Goal: Information Seeking & Learning: Learn about a topic

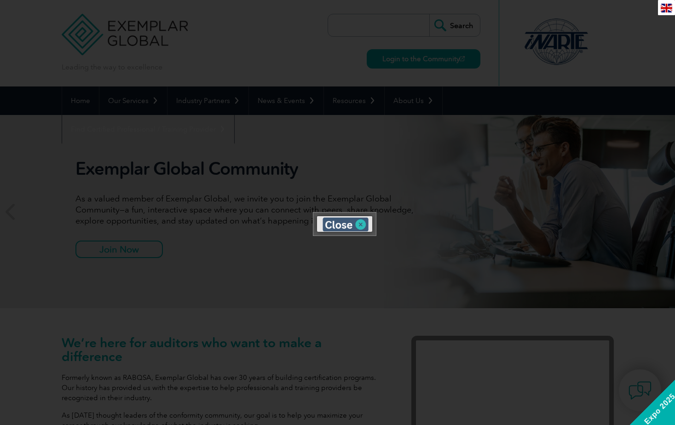
click at [351, 224] on img at bounding box center [345, 225] width 46 height 14
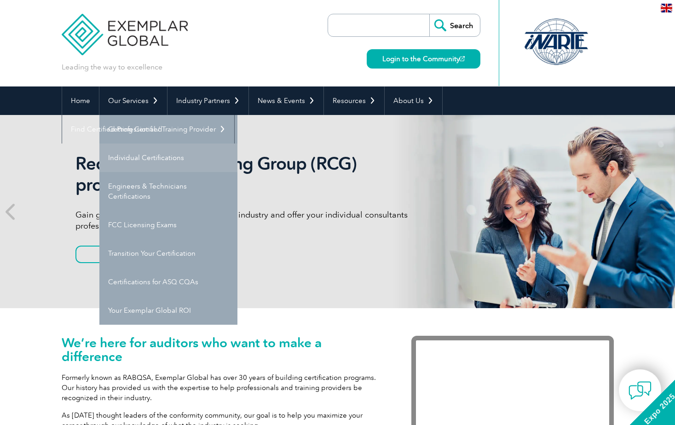
click at [159, 155] on link "Individual Certifications" at bounding box center [168, 158] width 138 height 29
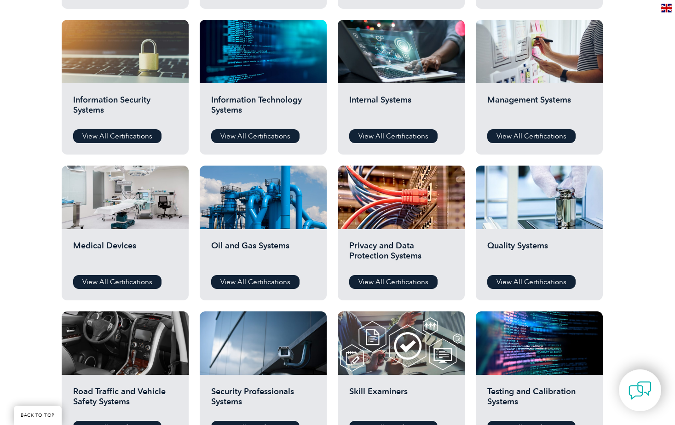
scroll to position [460, 0]
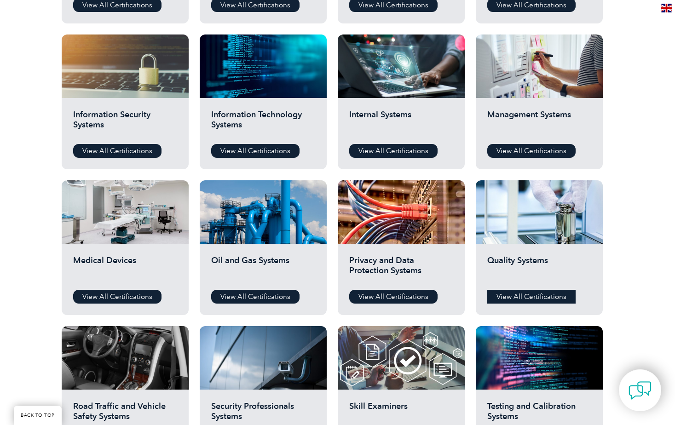
click at [529, 295] on link "View All Certifications" at bounding box center [531, 297] width 88 height 14
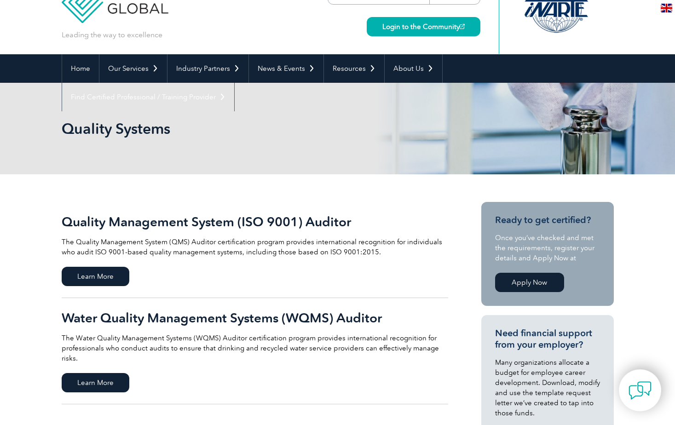
scroll to position [46, 0]
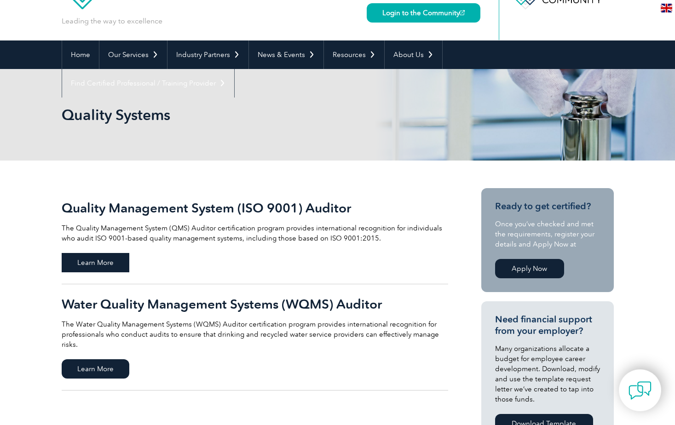
click at [108, 264] on span "Learn More" at bounding box center [96, 262] width 68 height 19
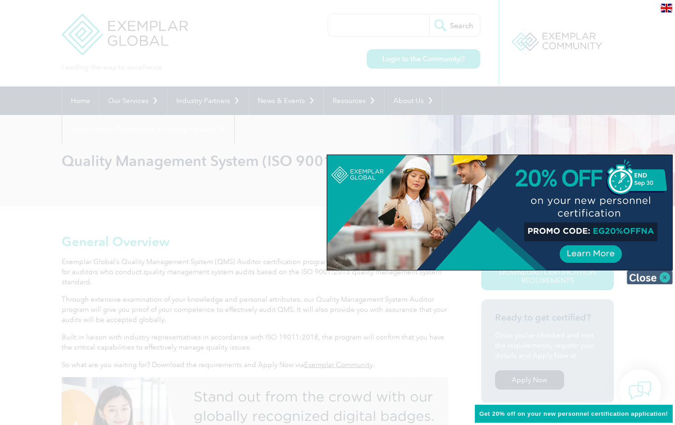
click at [664, 279] on img at bounding box center [650, 278] width 46 height 14
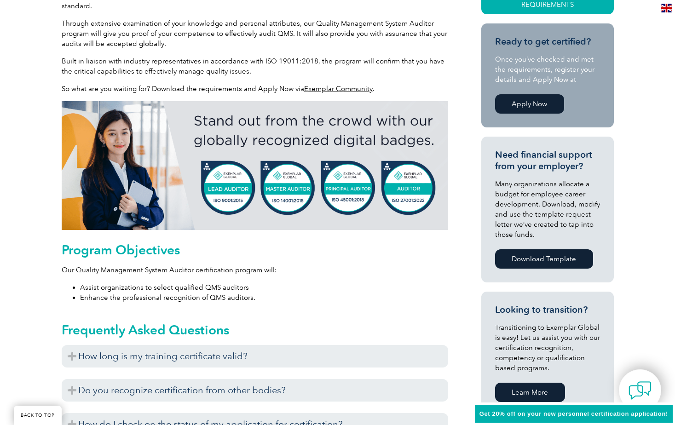
scroll to position [322, 0]
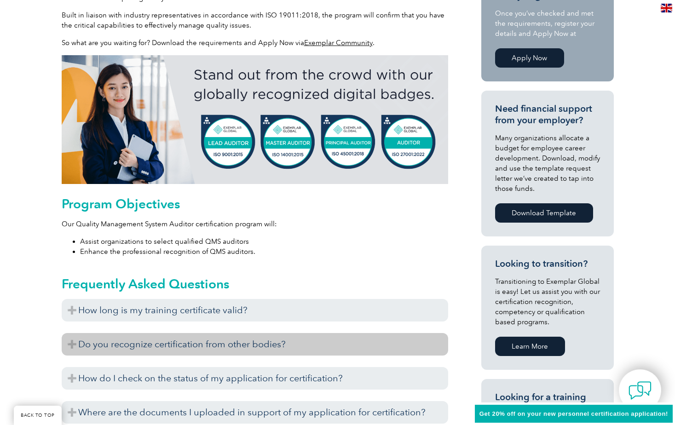
click at [77, 348] on h3 "Do you recognize certification from other bodies?" at bounding box center [255, 344] width 386 height 23
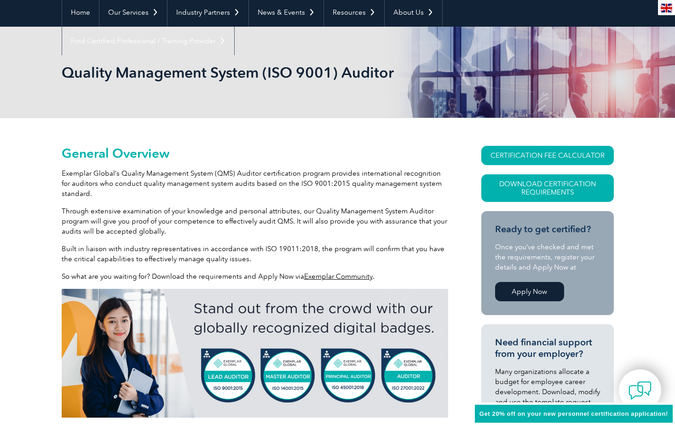
scroll to position [92, 0]
